Goal: Transaction & Acquisition: Obtain resource

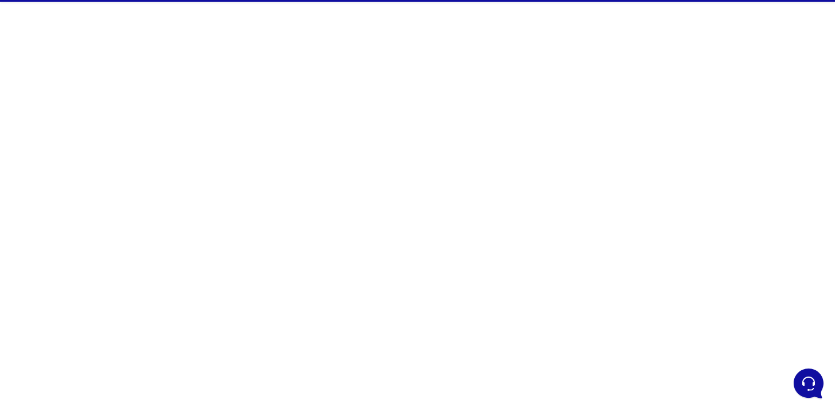
scroll to position [11, 0]
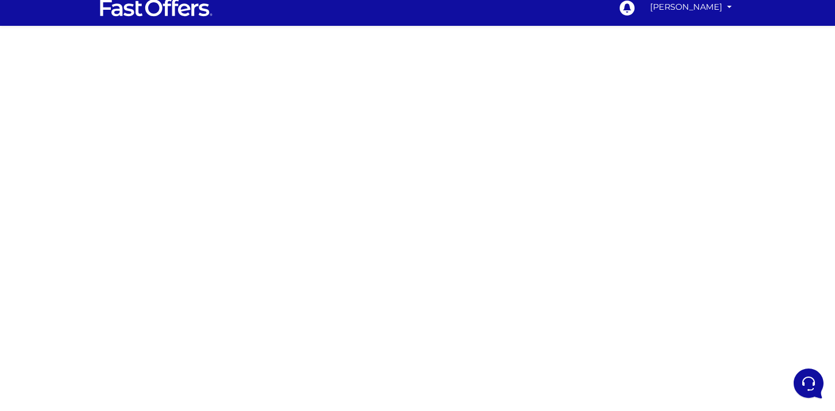
click at [206, 170] on div at bounding box center [417, 313] width 835 height 574
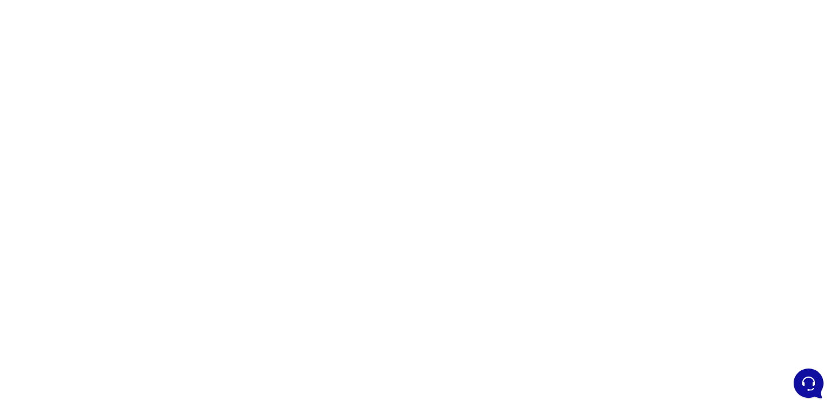
scroll to position [66, 0]
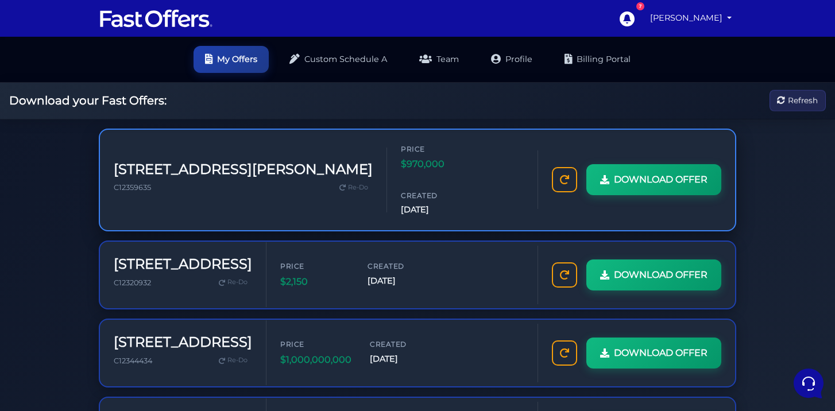
click at [455, 165] on div "Price $970,000 Created [DATE]" at bounding box center [462, 180] width 123 height 73
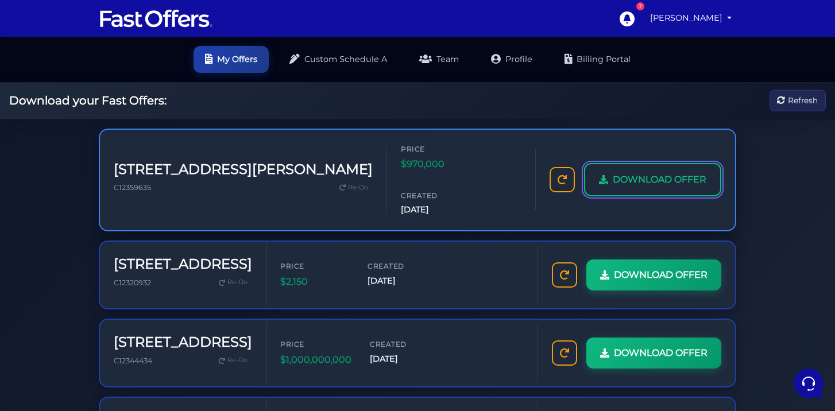
click at [619, 172] on span "DOWNLOAD OFFER" at bounding box center [660, 179] width 94 height 15
